Goal: Task Accomplishment & Management: Use online tool/utility

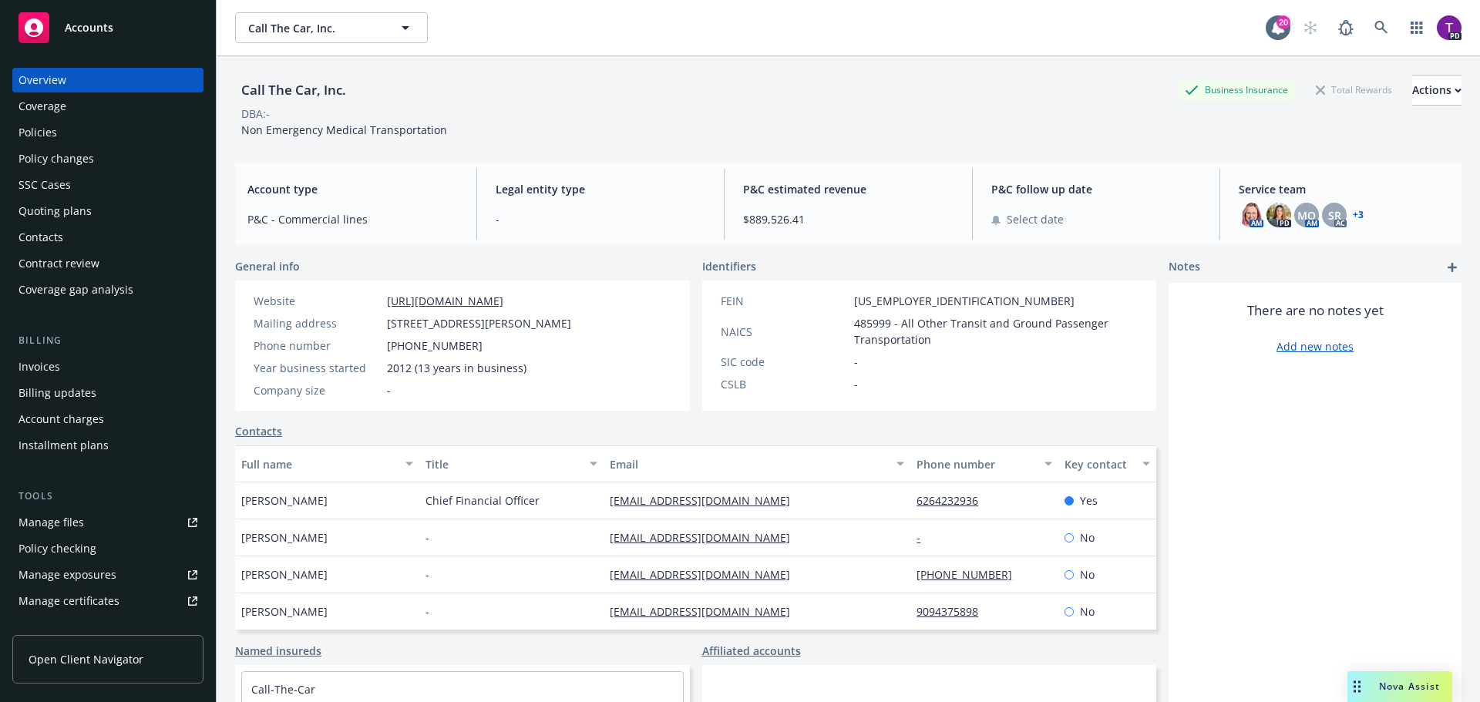
drag, startPoint x: 0, startPoint y: 0, endPoint x: 109, endPoint y: 33, distance: 114.3
click at [109, 33] on span "Accounts" at bounding box center [89, 28] width 49 height 12
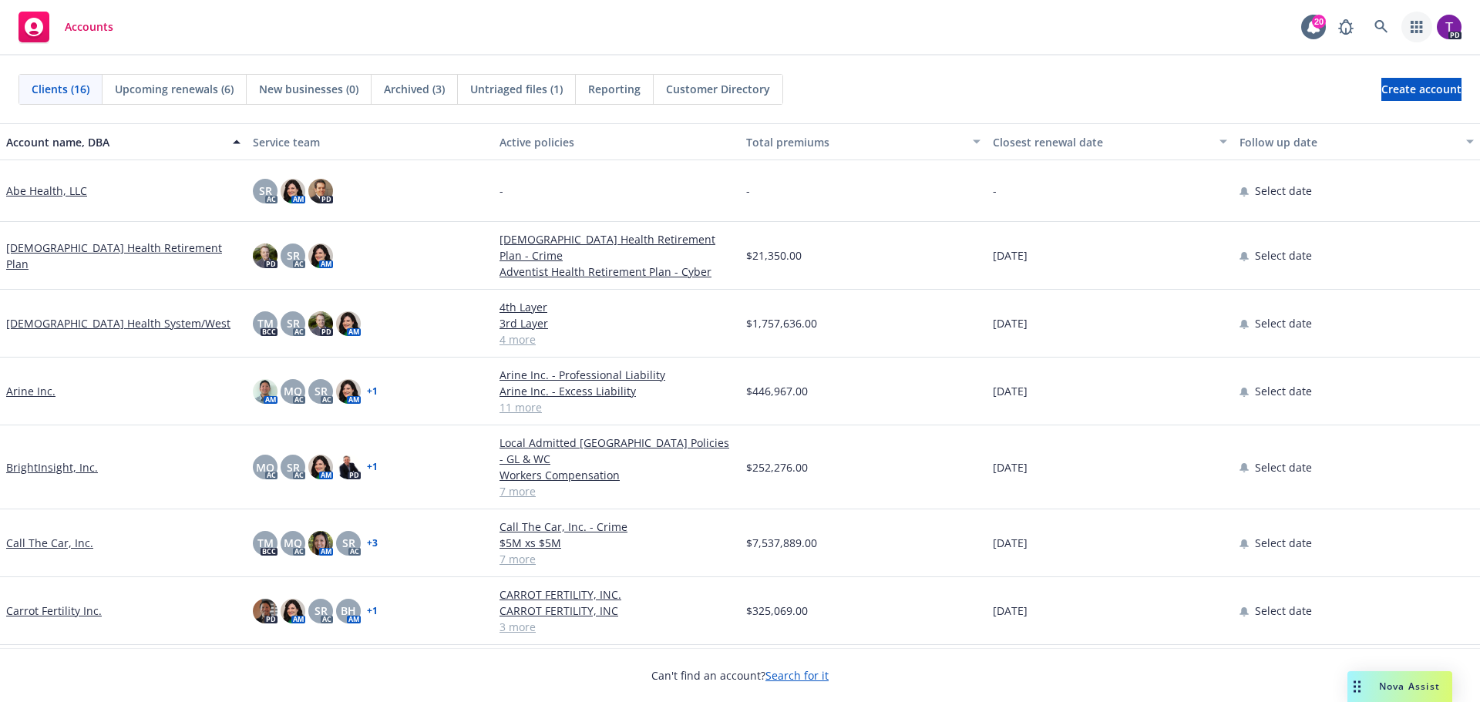
click at [1409, 32] on link "button" at bounding box center [1416, 27] width 31 height 31
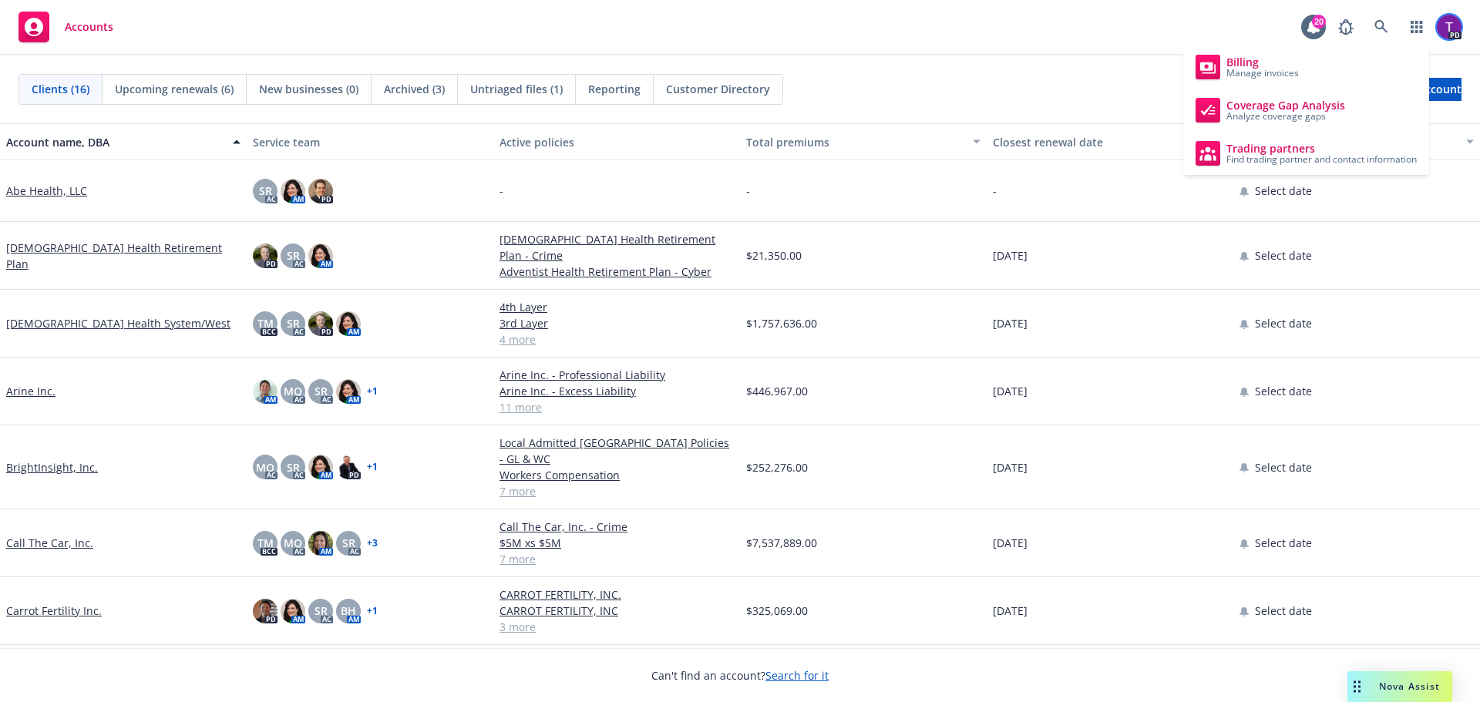
click at [1445, 27] on img at bounding box center [1449, 27] width 25 height 25
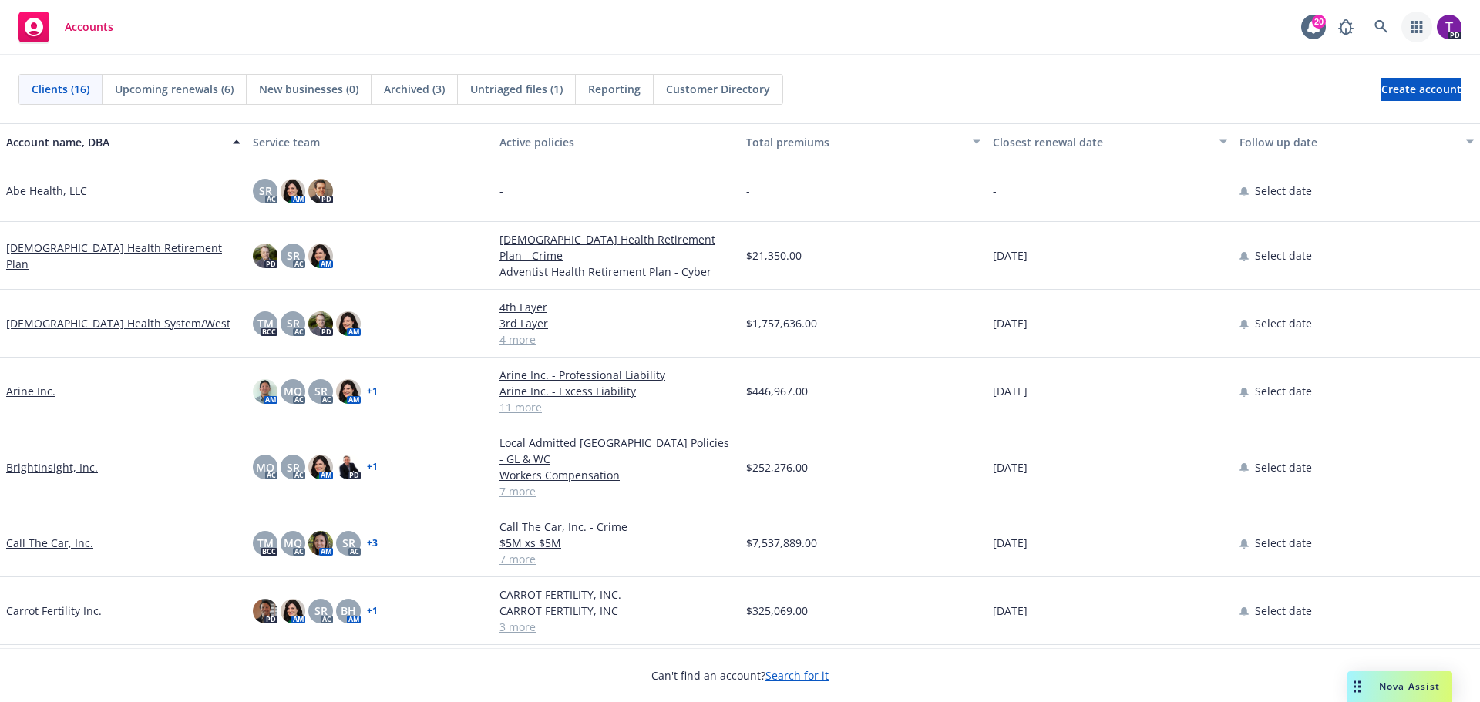
click at [1416, 27] on icon "button" at bounding box center [1416, 27] width 12 height 12
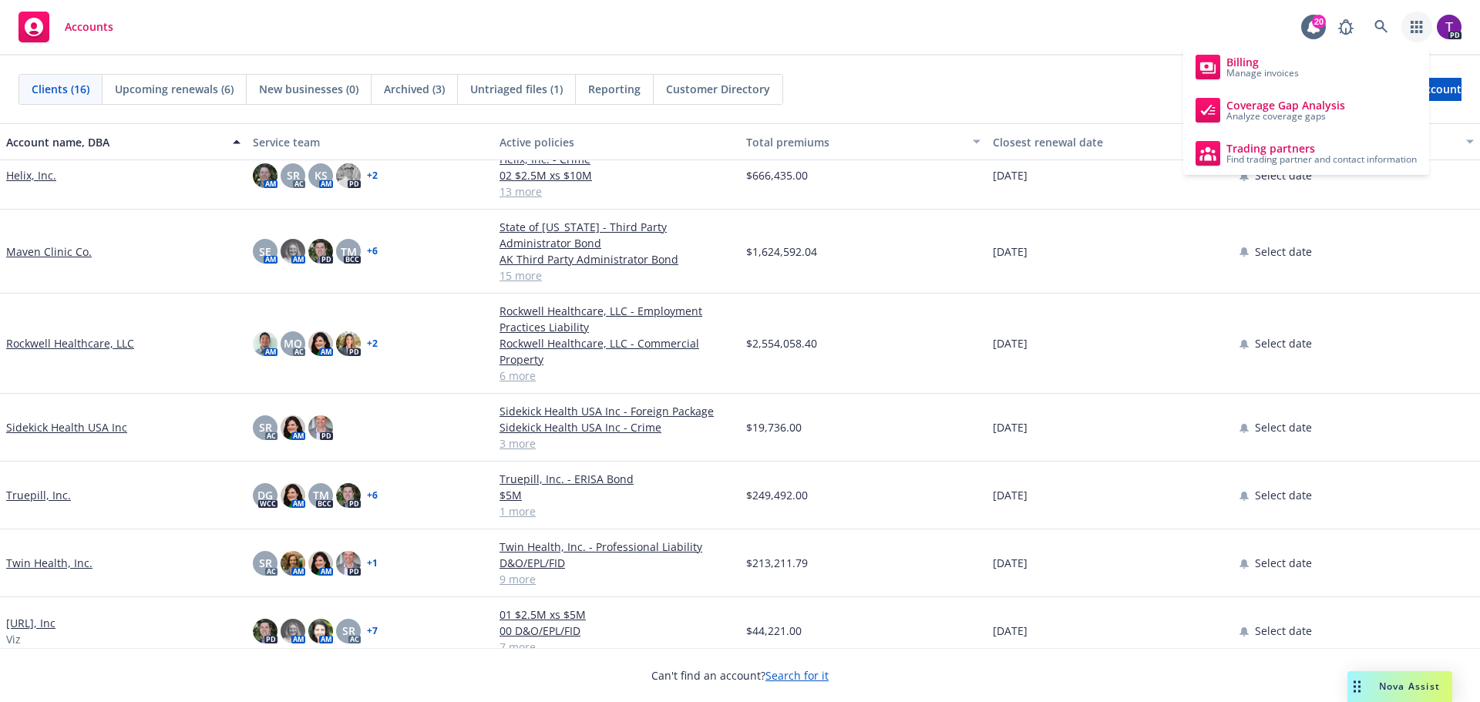
scroll to position [613, 0]
click at [45, 614] on link "[URL], Inc" at bounding box center [30, 622] width 49 height 16
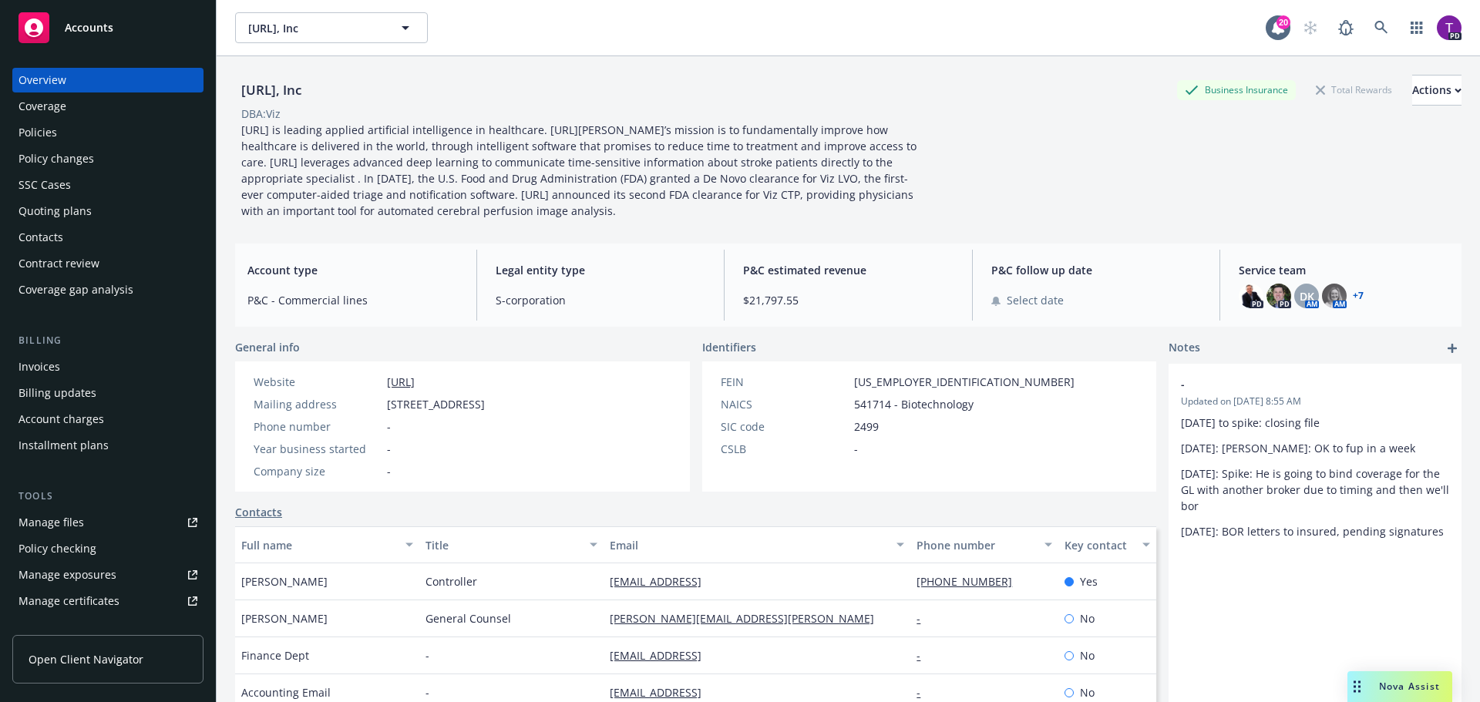
click at [106, 204] on div "Quoting plans" at bounding box center [107, 211] width 179 height 25
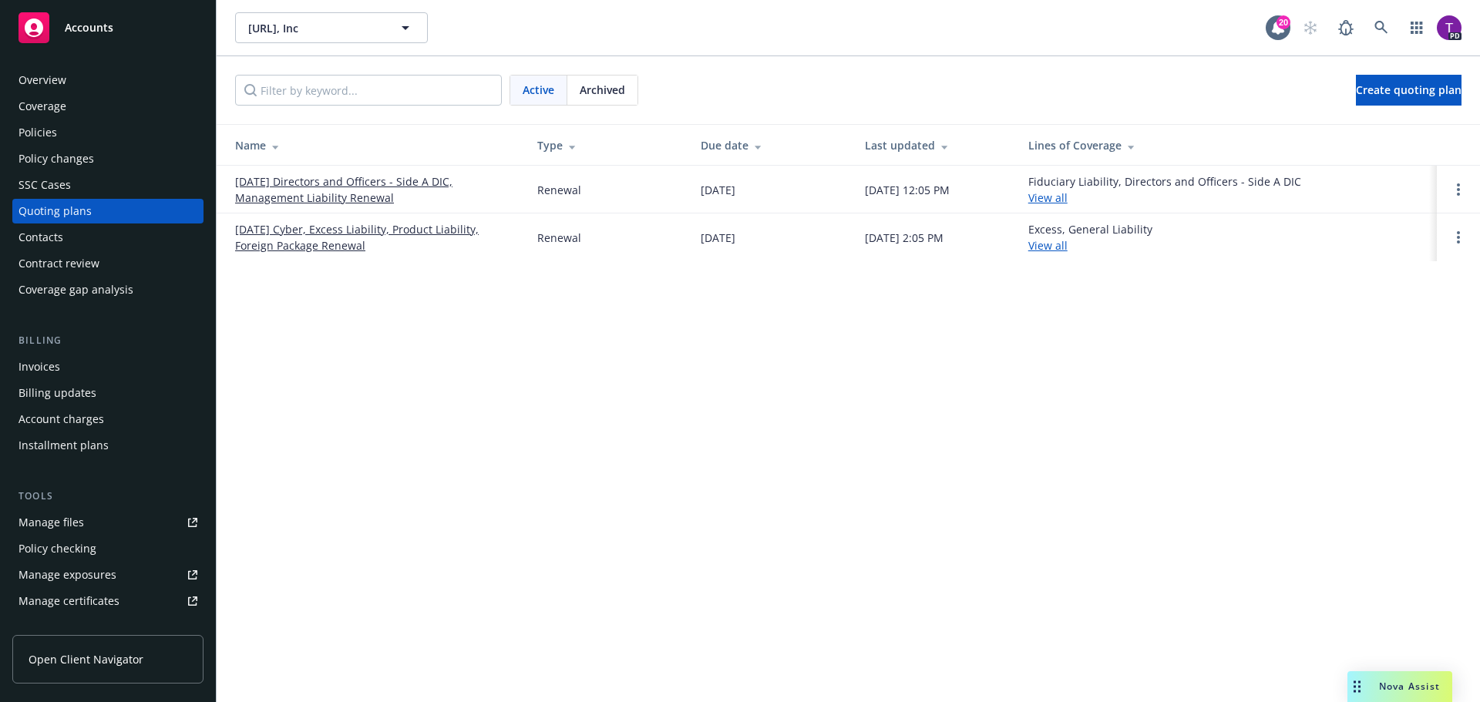
click at [345, 234] on link "09/09/25 Cyber, Excess Liability, Product Liability, Foreign Package Renewal" at bounding box center [373, 237] width 277 height 32
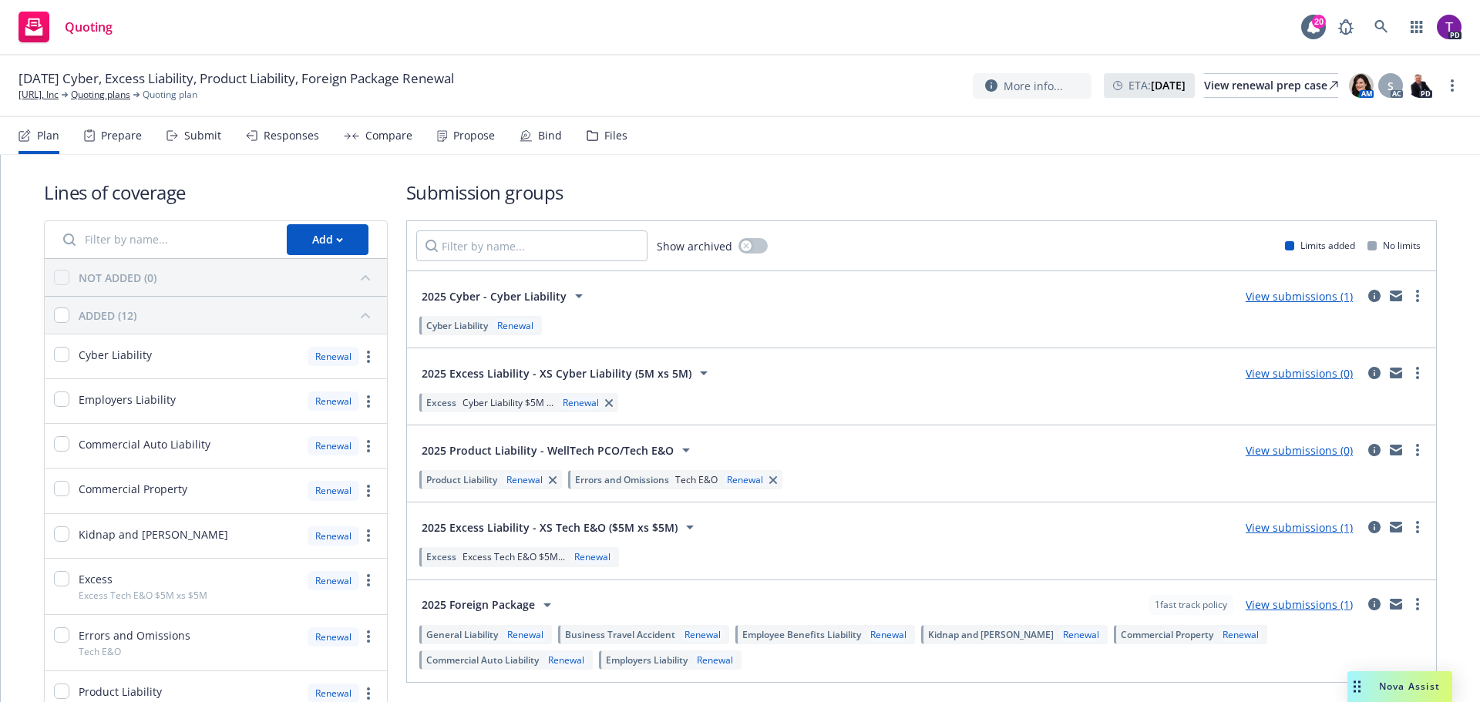
click at [1282, 297] on link "View submissions (1)" at bounding box center [1298, 296] width 107 height 15
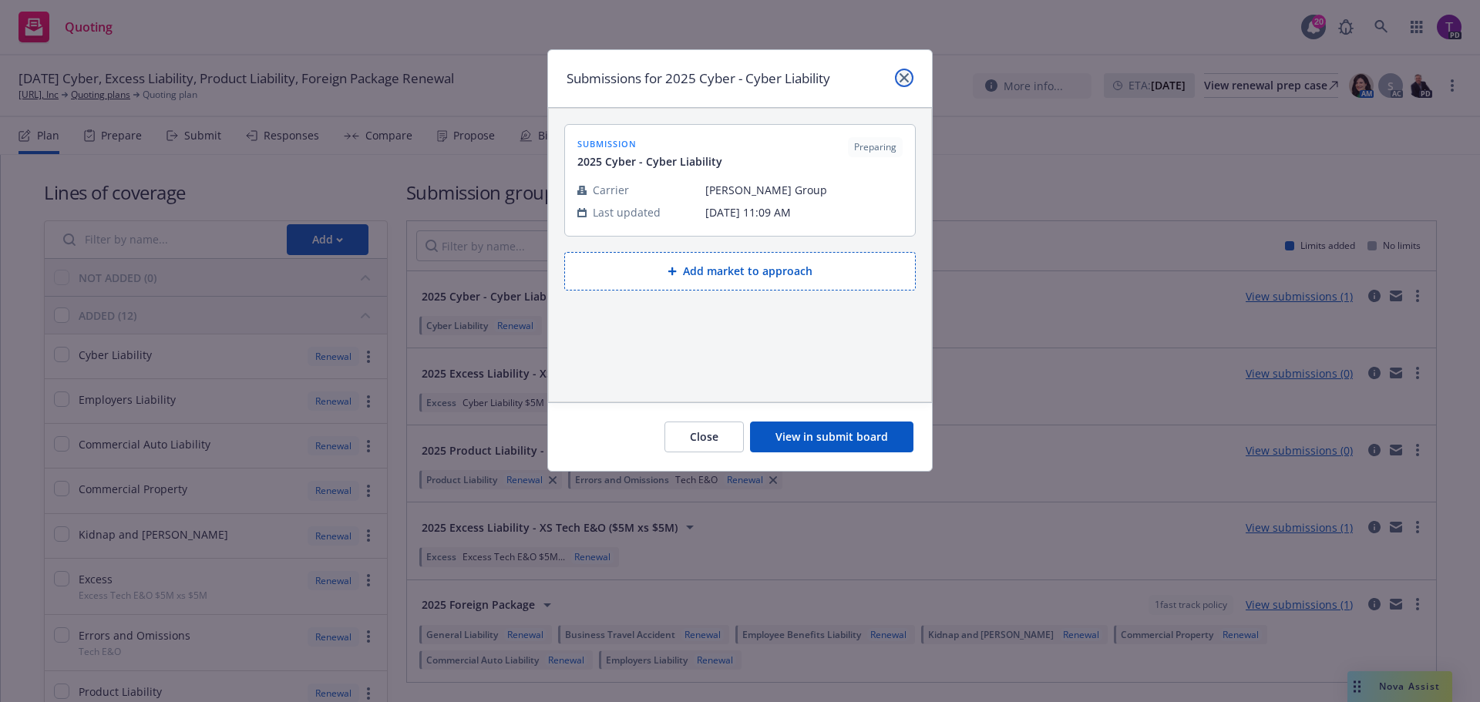
click at [904, 78] on icon "close" at bounding box center [903, 77] width 9 height 9
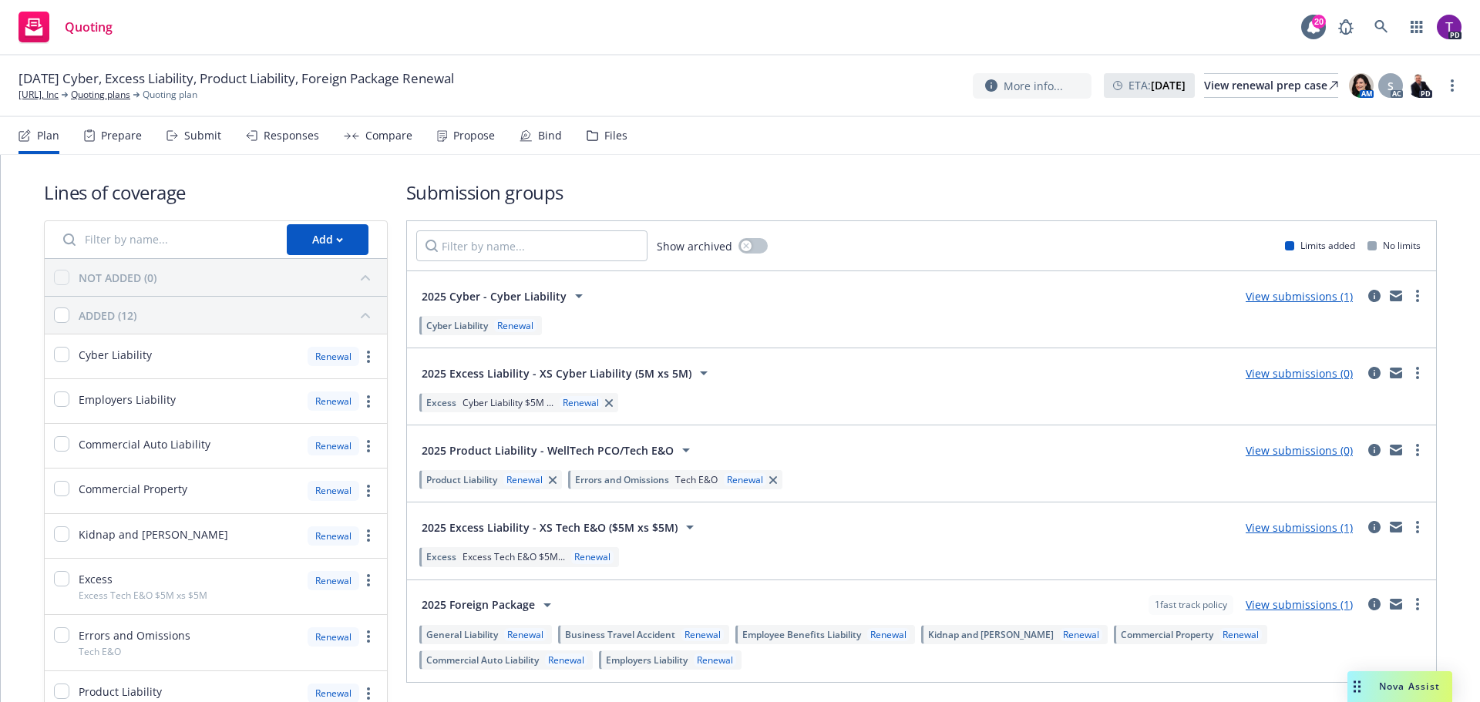
click at [1280, 299] on link "View submissions (1)" at bounding box center [1298, 296] width 107 height 15
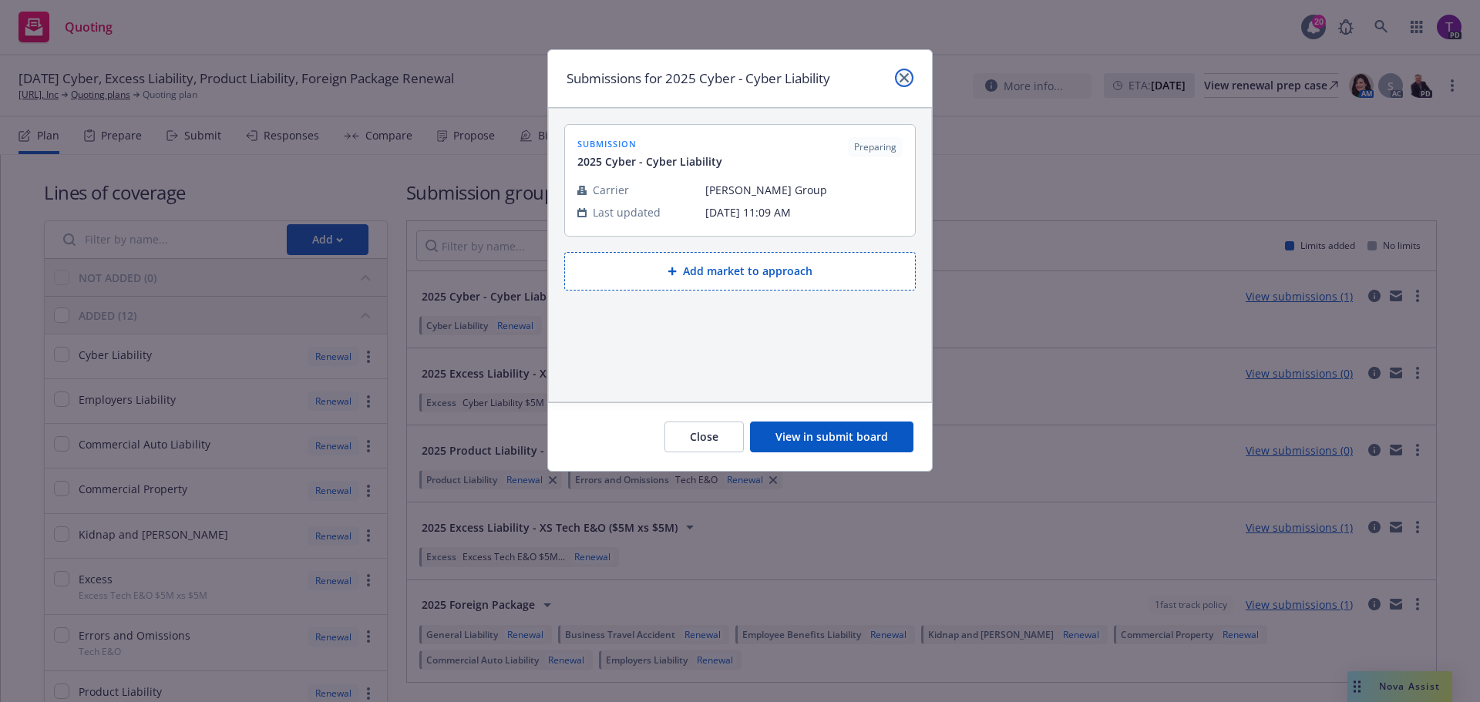
click at [905, 85] on link "close" at bounding box center [904, 78] width 18 height 18
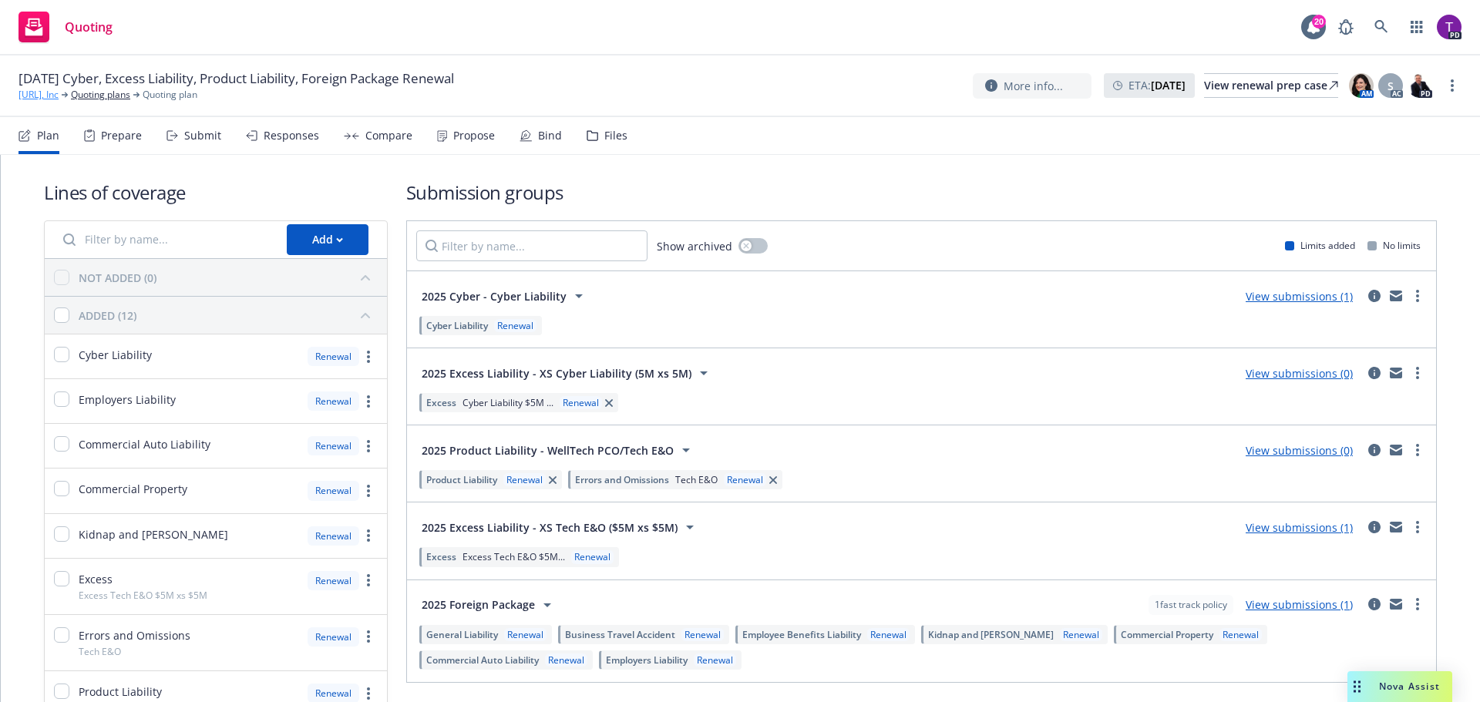
click at [47, 89] on link "[URL], Inc" at bounding box center [38, 95] width 40 height 14
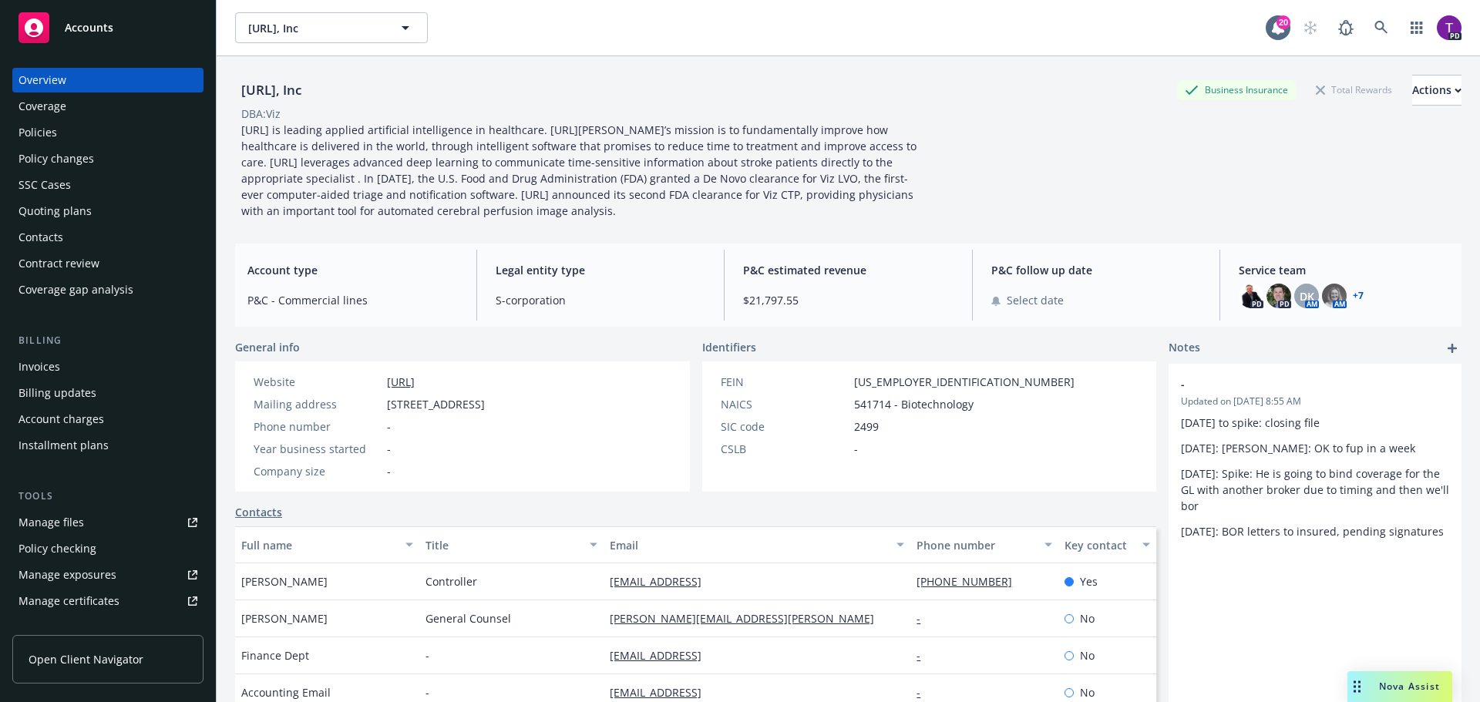
click at [96, 126] on div "Policies" at bounding box center [107, 132] width 179 height 25
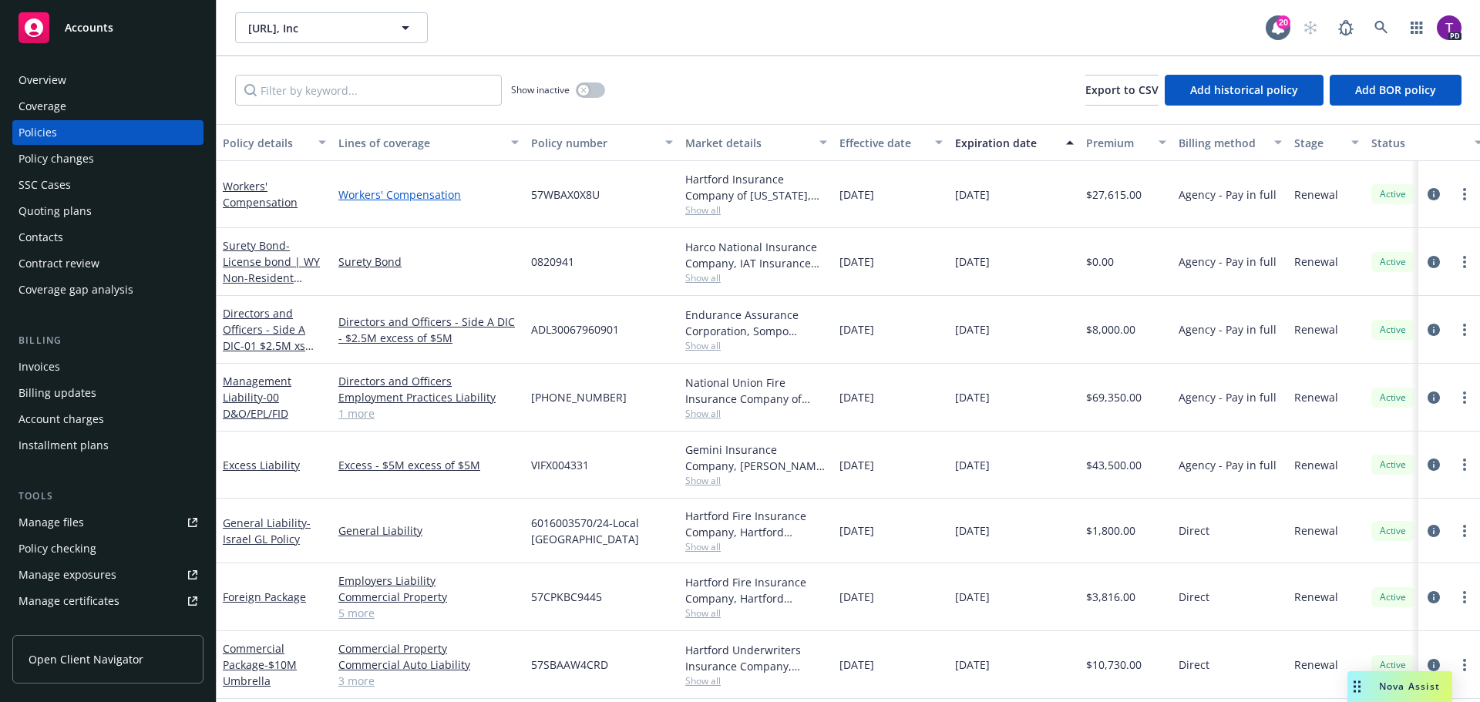
scroll to position [76, 0]
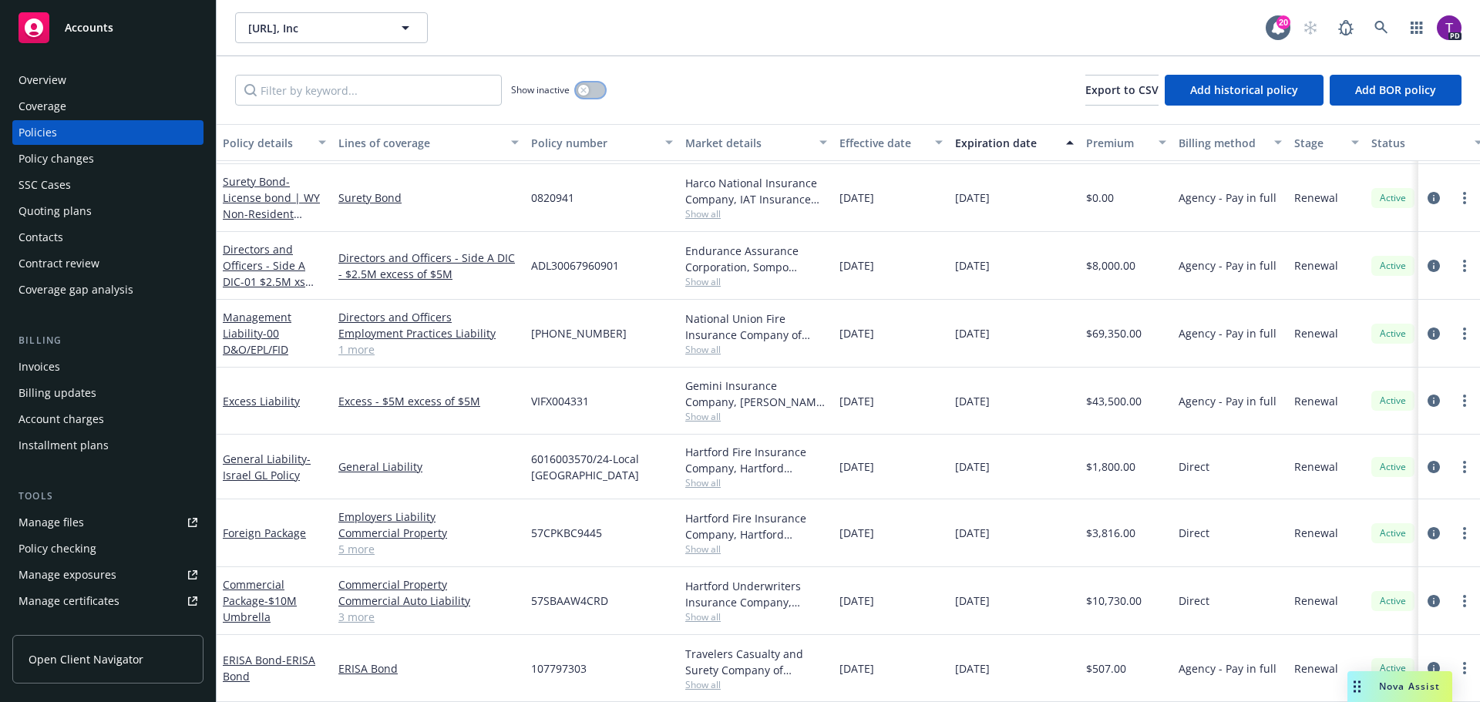
click at [582, 87] on icon "button" at bounding box center [583, 90] width 6 height 6
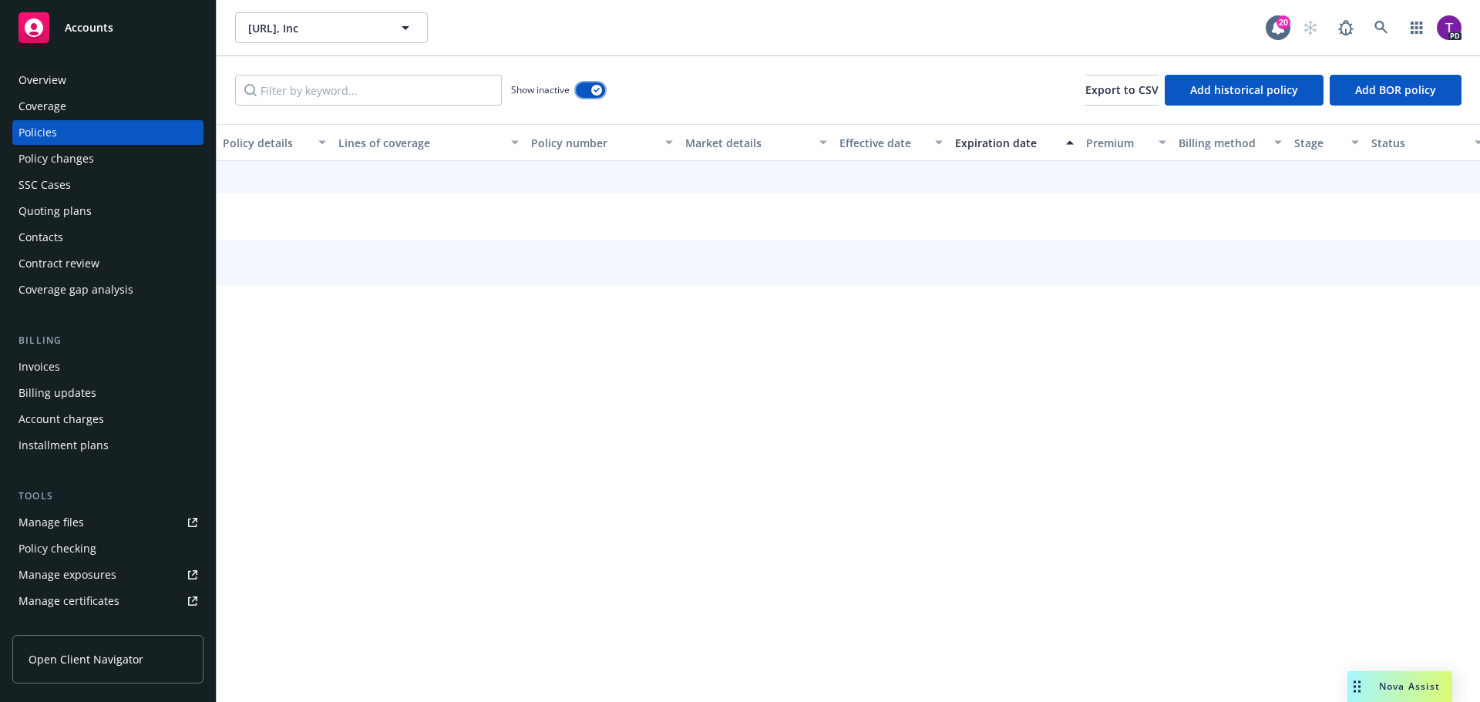
scroll to position [14, 0]
click at [307, 92] on input "Filter by keyword..." at bounding box center [368, 90] width 267 height 31
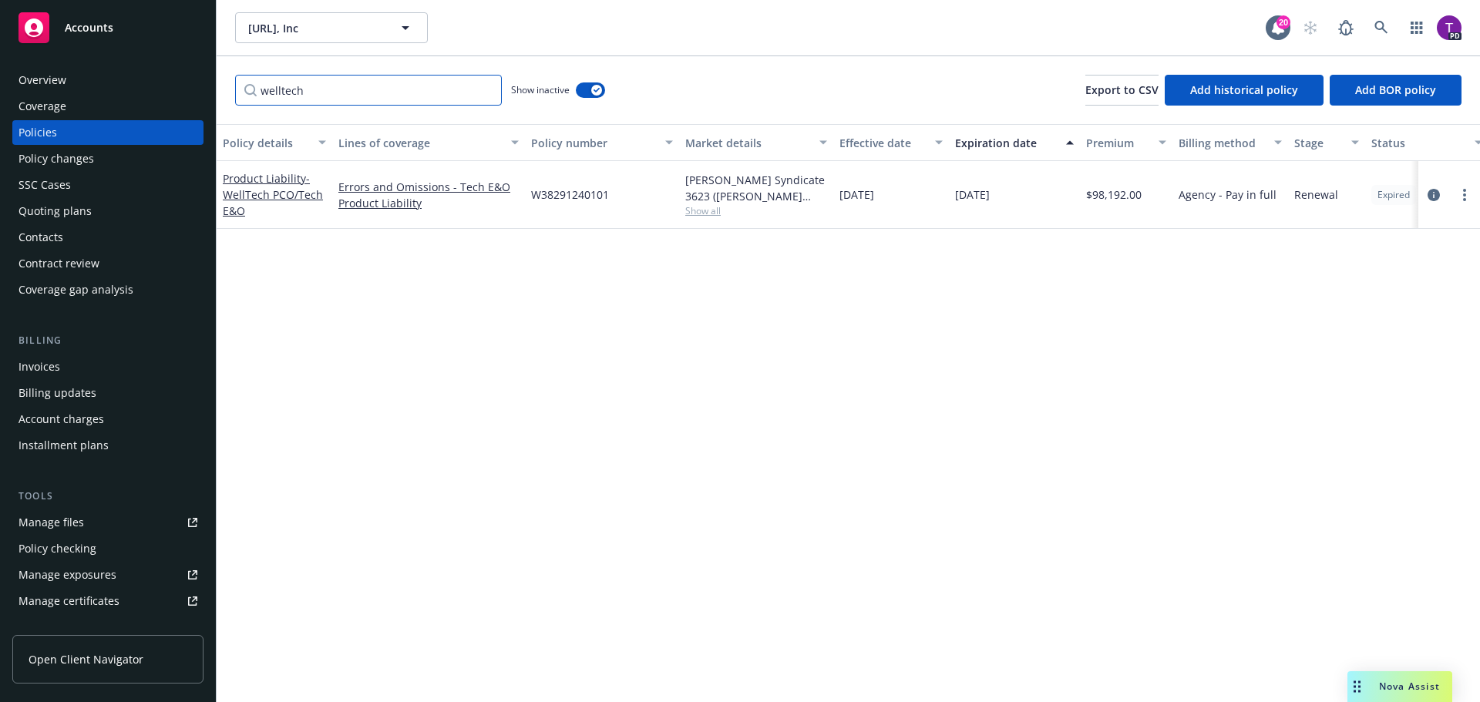
type input "welltech"
drag, startPoint x: 530, startPoint y: 193, endPoint x: 630, endPoint y: 200, distance: 99.7
click at [630, 200] on div "W38291240101" at bounding box center [602, 195] width 154 height 68
copy span "W38291240101"
click at [1419, 687] on span "Nova Assist" at bounding box center [1409, 686] width 61 height 13
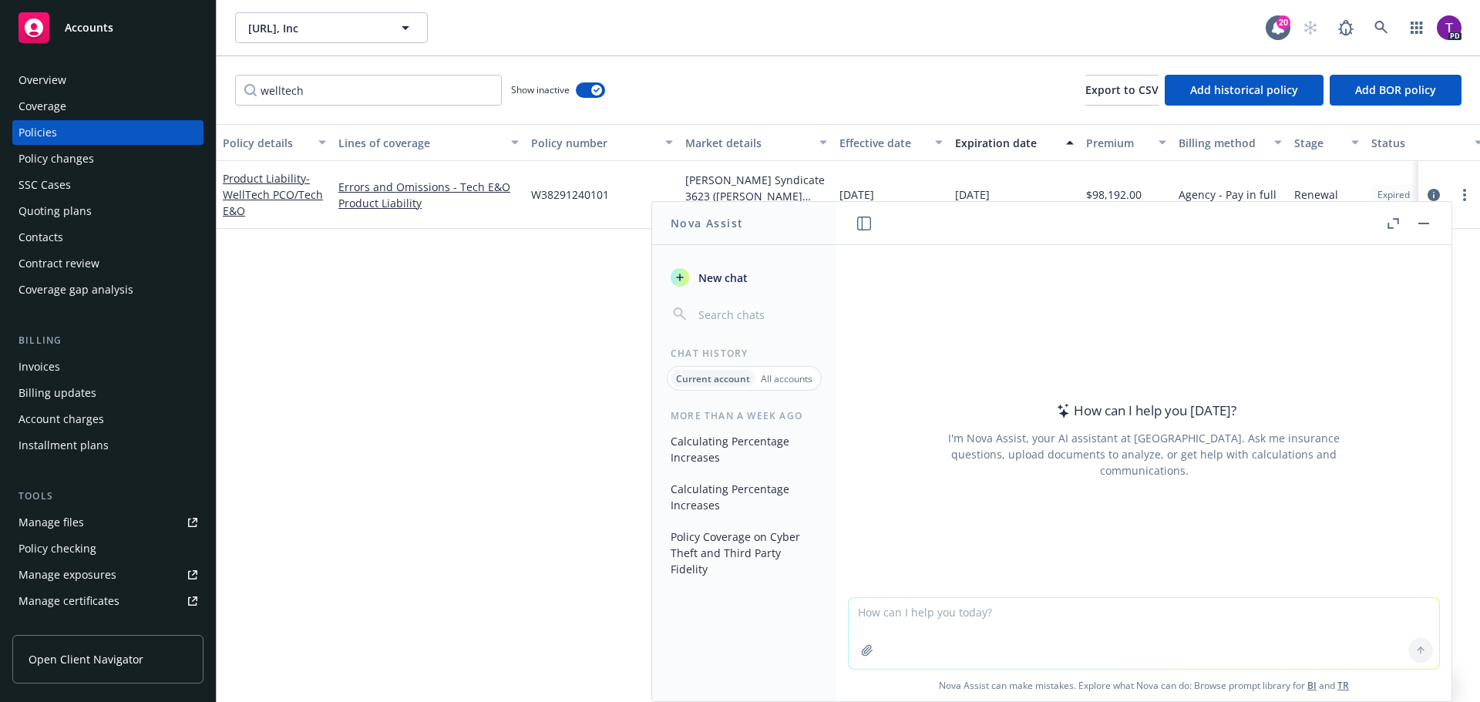
click at [1000, 610] on textarea at bounding box center [1143, 633] width 590 height 71
type textarea "I had the privilege to attend the AmWins Retailer Academy last week in Charlott…"
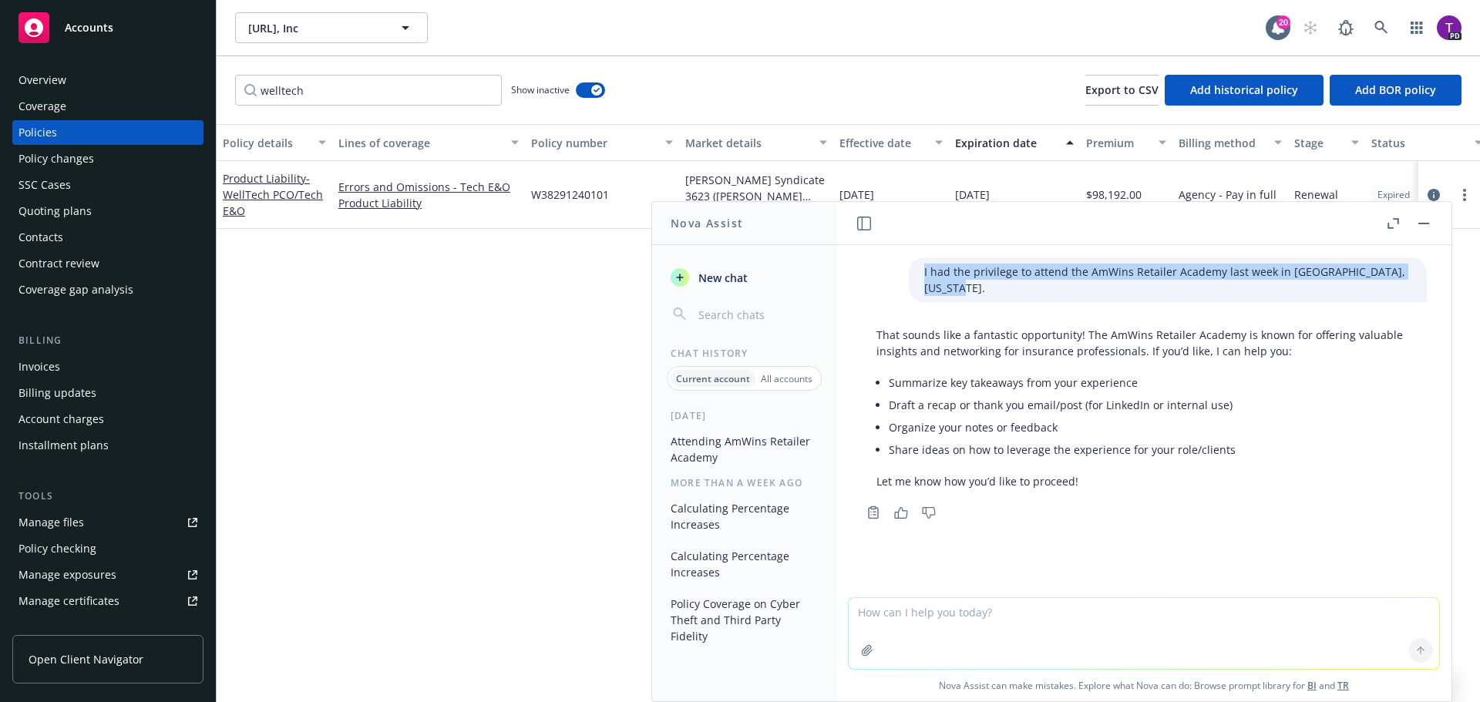
drag, startPoint x: 915, startPoint y: 269, endPoint x: 1403, endPoint y: 280, distance: 487.9
click at [1403, 280] on div "I had the privilege to attend the AmWins Retailer Academy last week in Charlott…" at bounding box center [1168, 279] width 518 height 45
copy p "I had the privilege to attend the AmWins Retailer Academy last week in Charlott…"
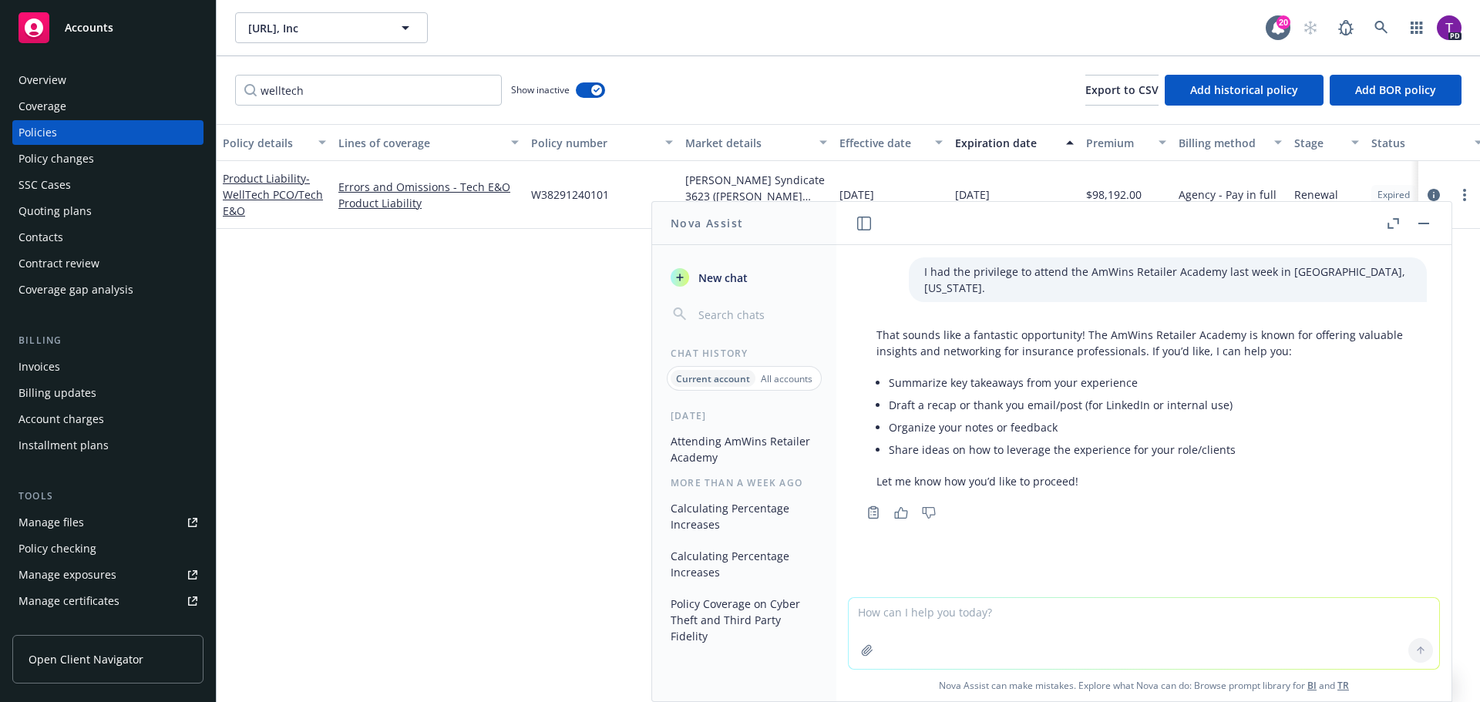
click at [929, 612] on textarea at bounding box center [1143, 633] width 590 height 71
paste textarea "I had the privilege to attend the AmWins Retailer Academy last week in Charlott…"
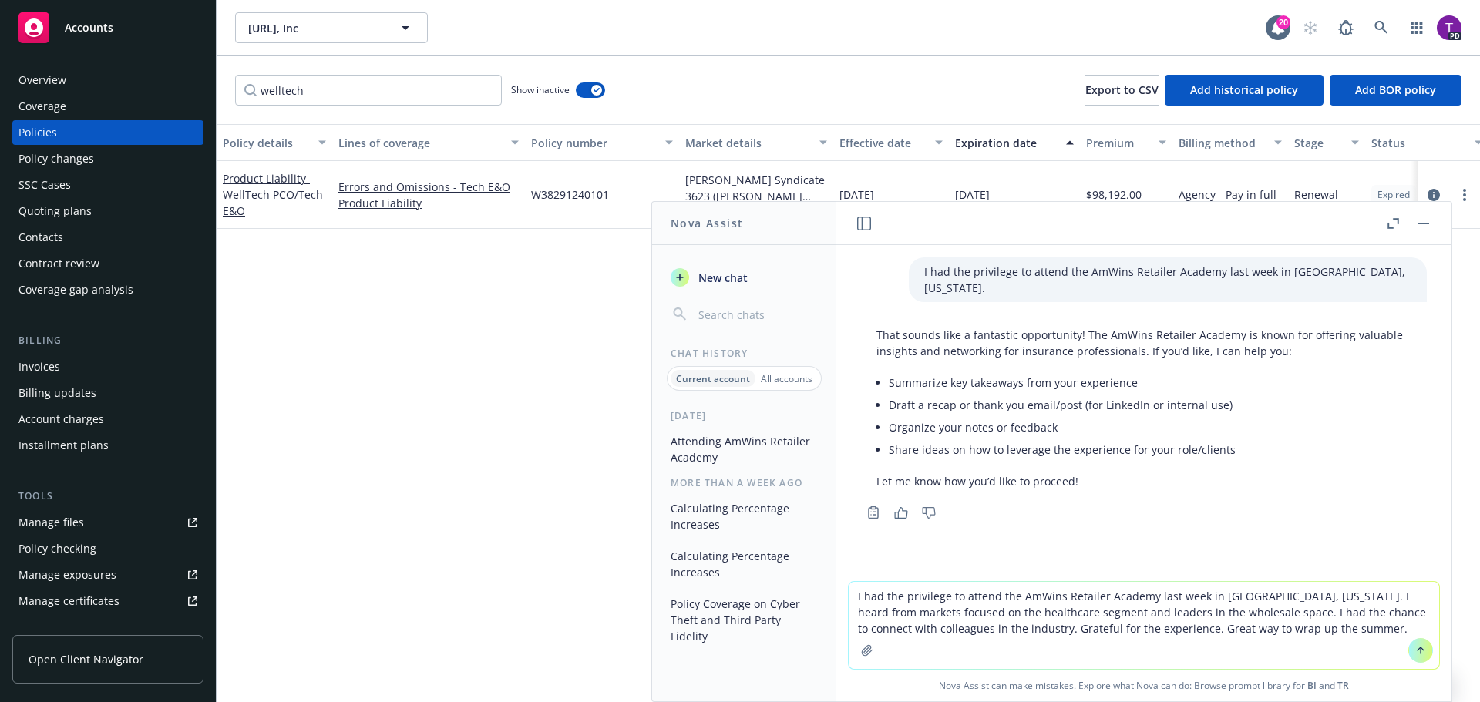
type textarea "I had the privilege to attend the AmWins Retailer Academy last week in Charlott…"
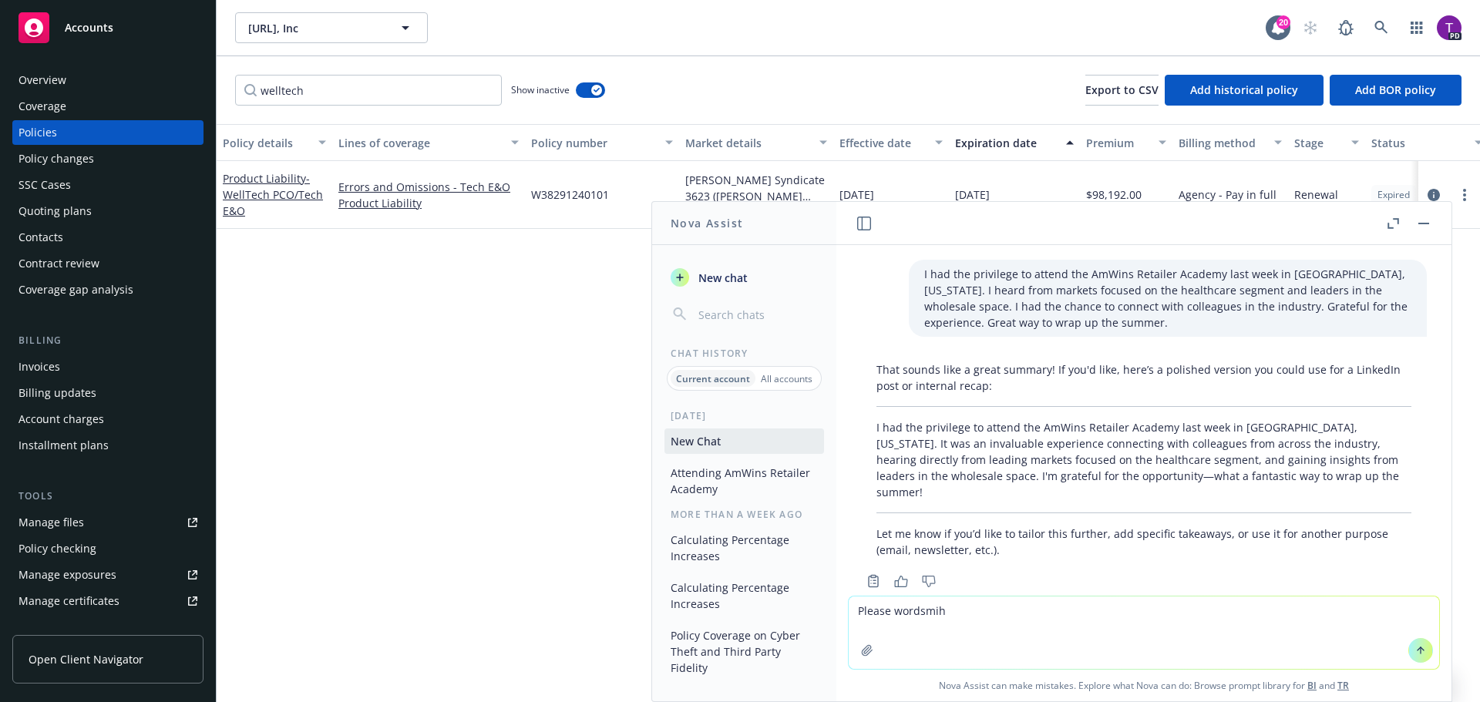
scroll to position [283, 0]
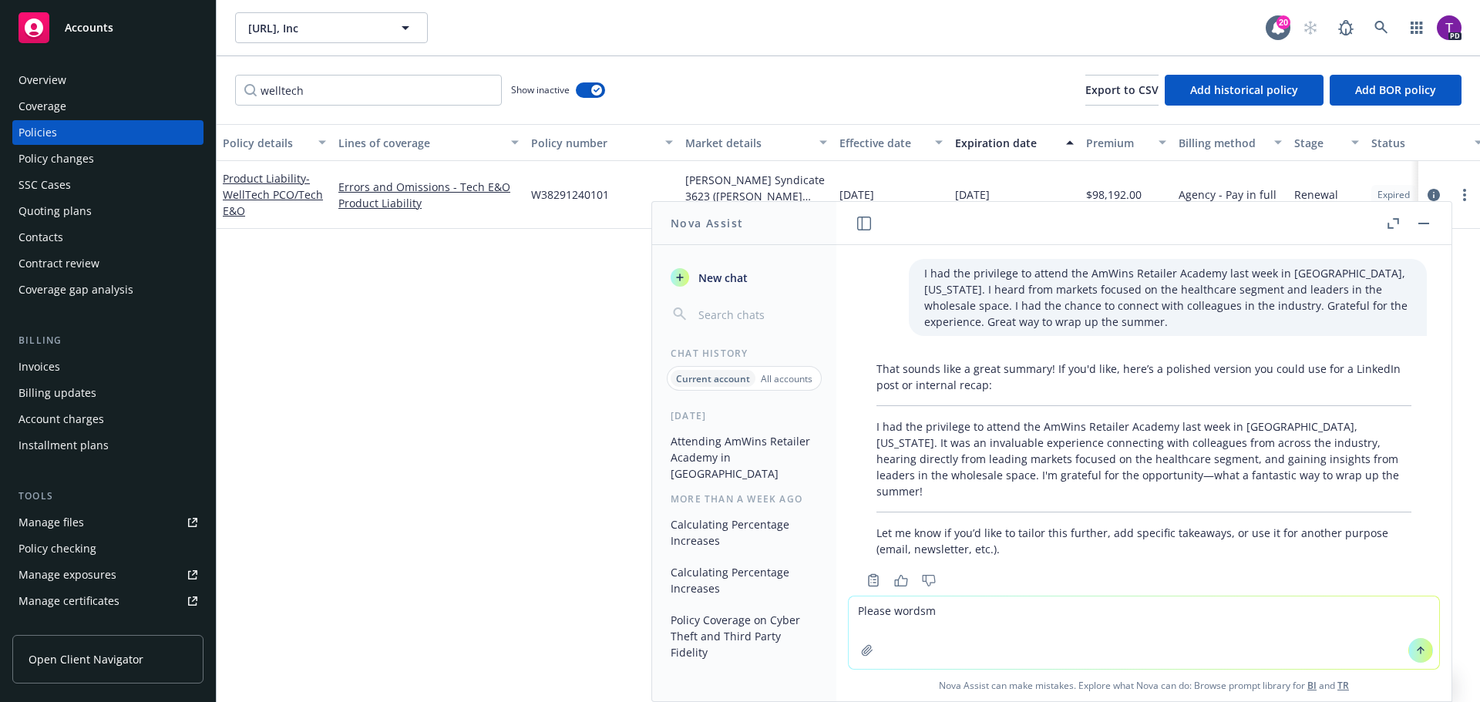
type textarea "Please wordsm"
click at [874, 408] on div "That sounds like a great summary! If you'd like, here’s a polished version you …" at bounding box center [1144, 459] width 566 height 209
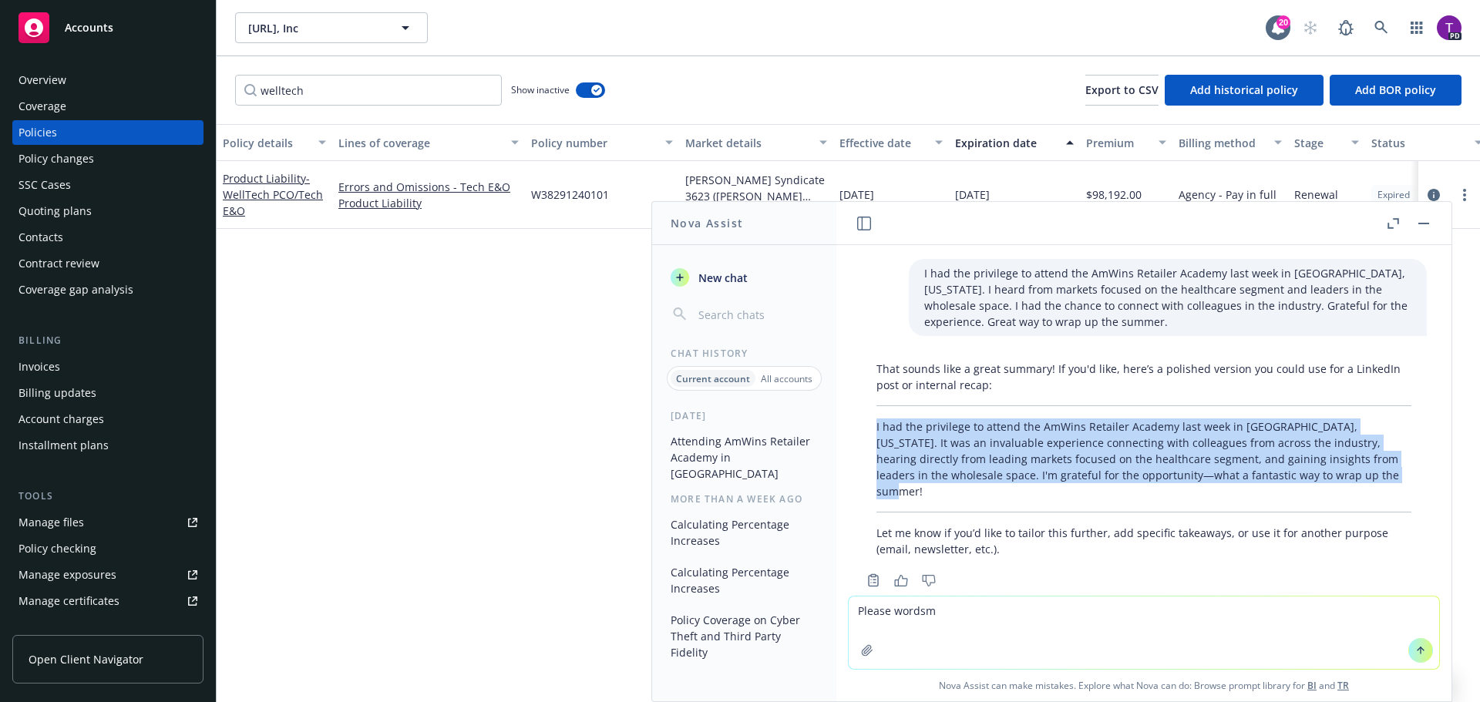
drag, startPoint x: 877, startPoint y: 409, endPoint x: 1373, endPoint y: 460, distance: 498.9
click at [1373, 460] on p "I had the privilege to attend the AmWins Retailer Academy last week in Charlott…" at bounding box center [1143, 458] width 535 height 81
copy p "I had the privilege to attend the AmWins Retailer Academy last week in Charlott…"
click at [1421, 217] on button "button" at bounding box center [1423, 223] width 18 height 18
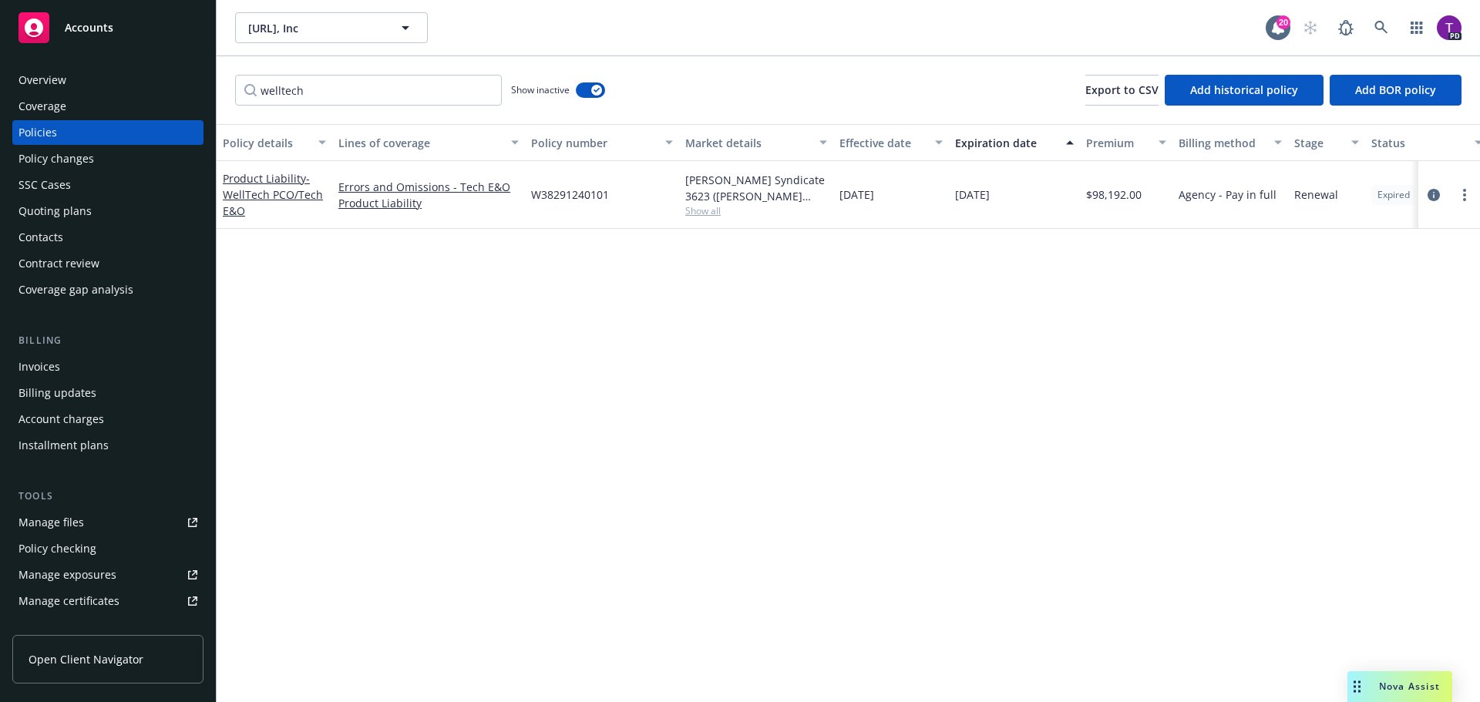
click at [72, 516] on div "Manage files" at bounding box center [51, 522] width 66 height 25
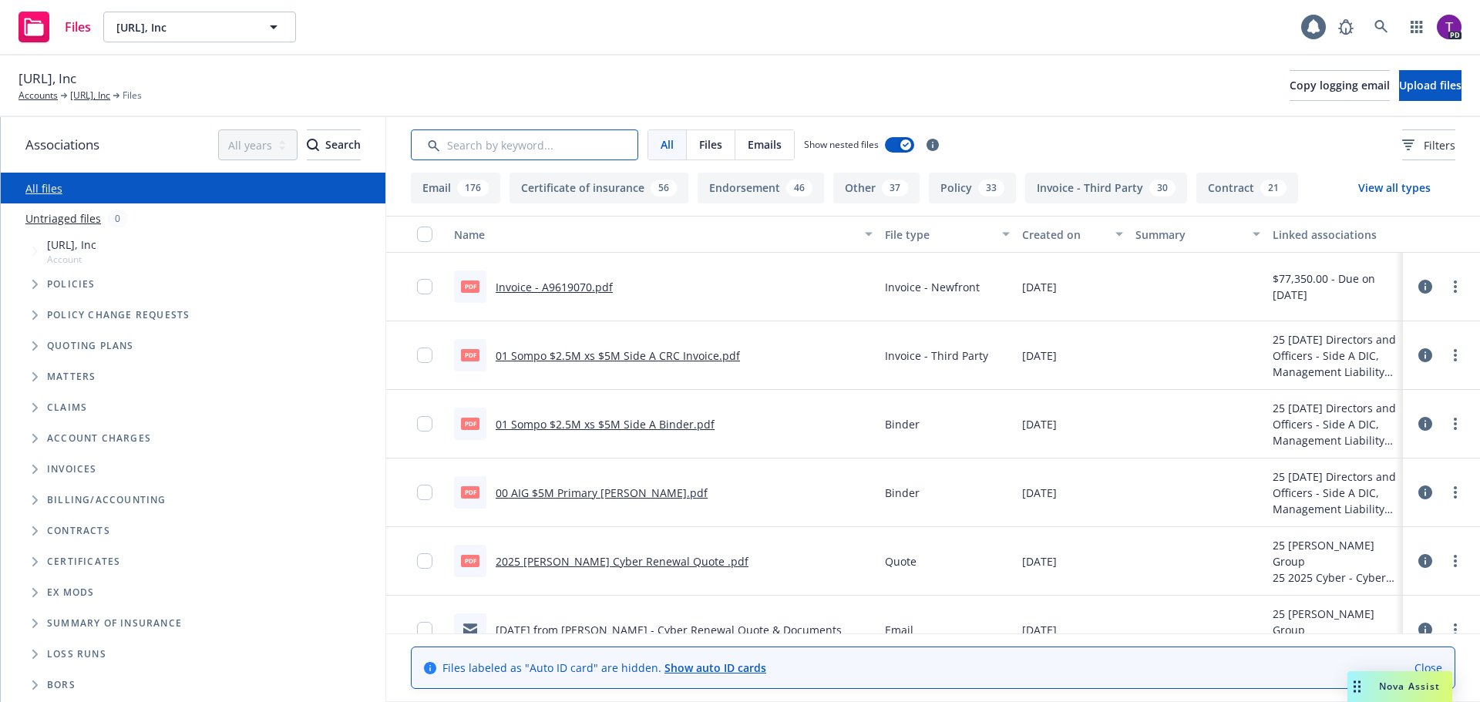
click at [477, 148] on input "Search by keyword..." at bounding box center [524, 144] width 227 height 31
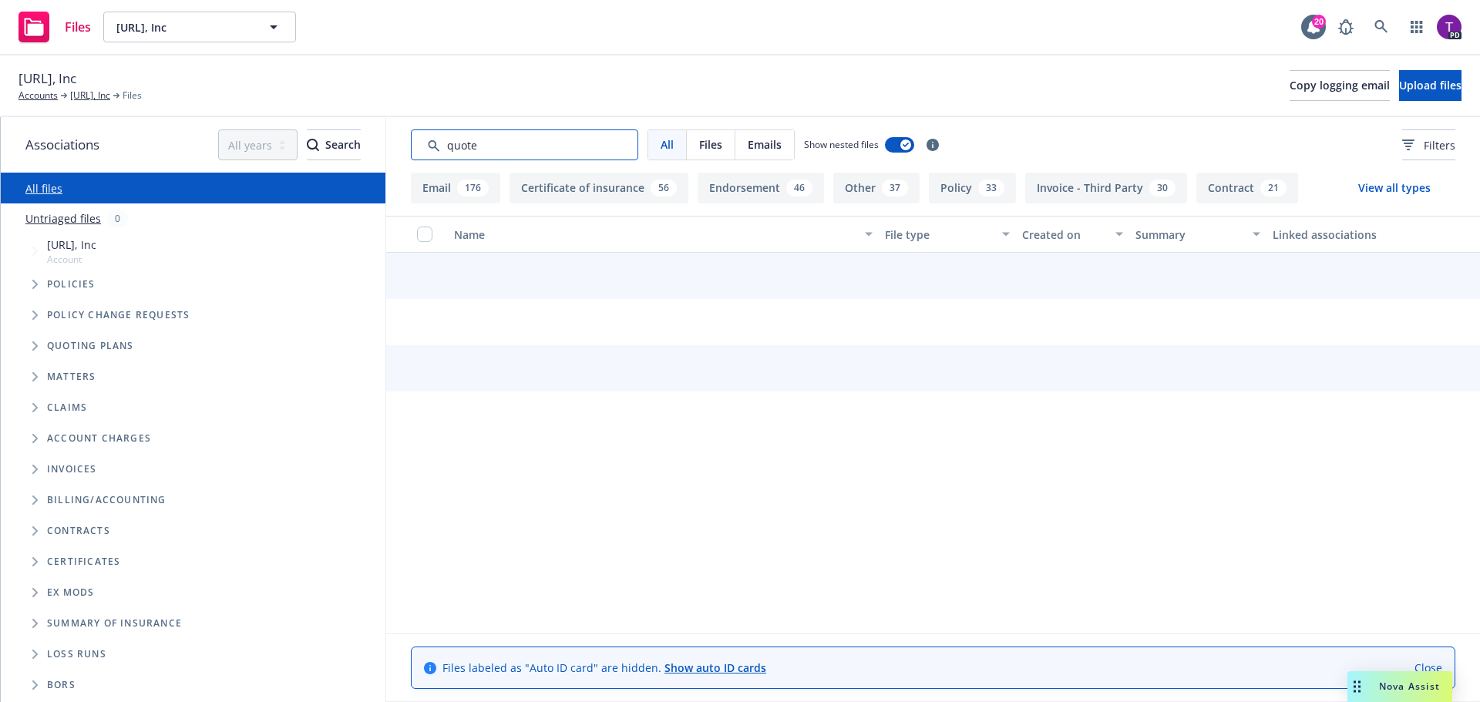
type input "quote"
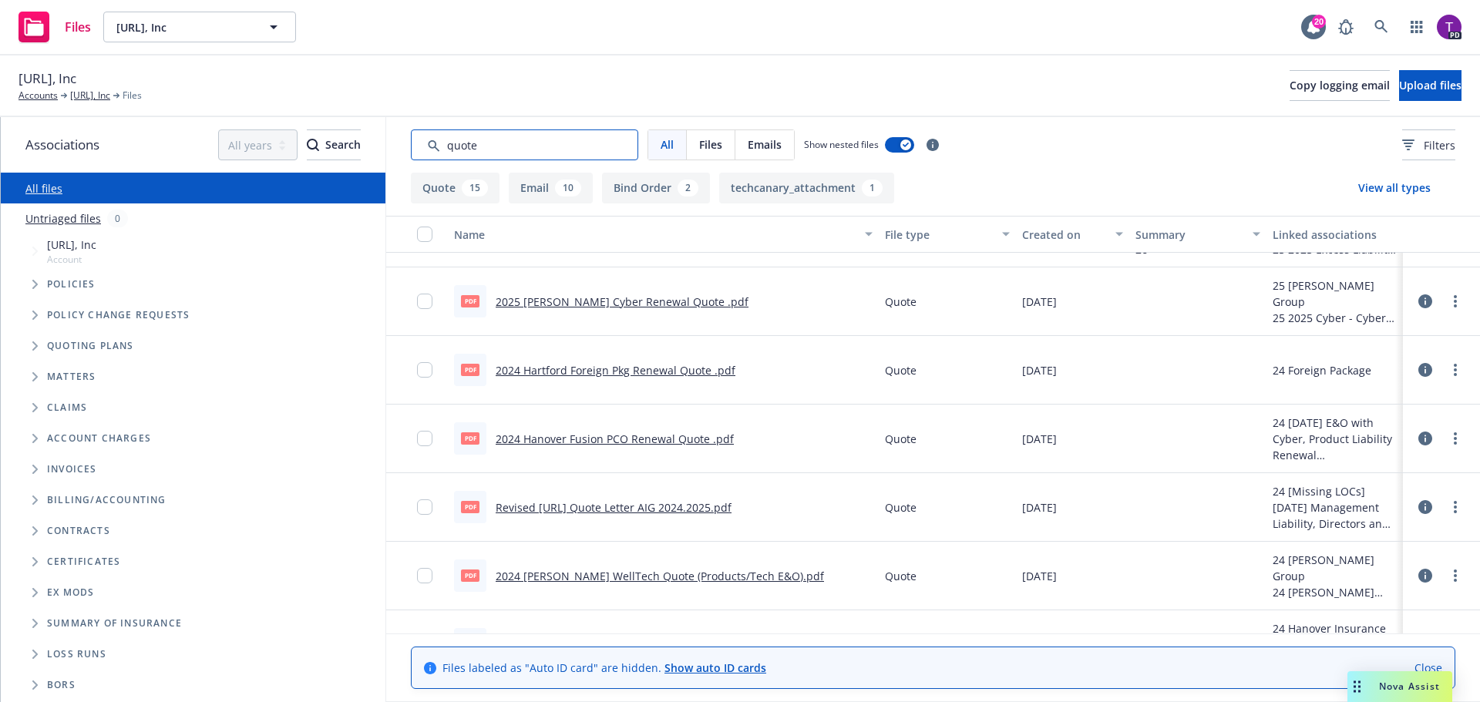
scroll to position [77, 0]
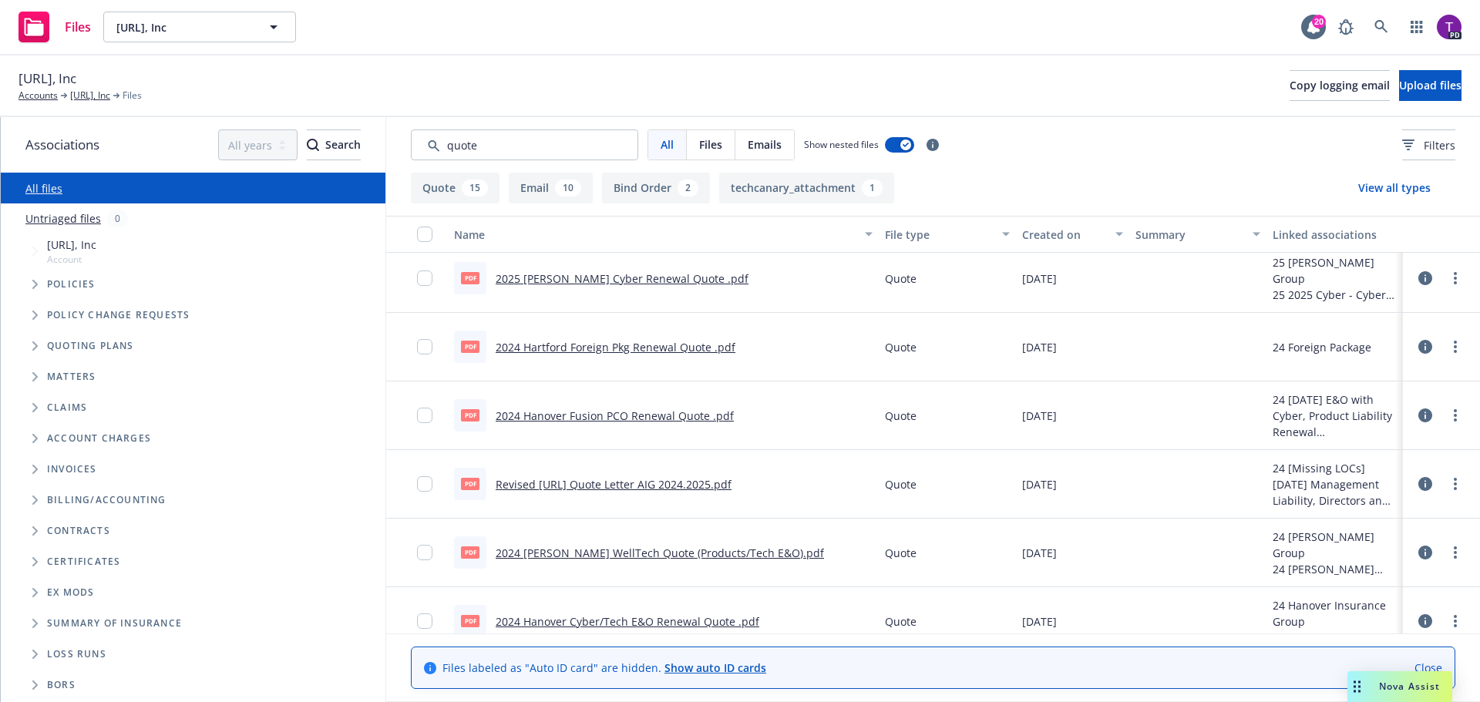
click at [613, 556] on link "2024 [PERSON_NAME] WellTech Quote (Products/Tech E&O).pdf" at bounding box center [660, 553] width 328 height 15
